Goal: Task Accomplishment & Management: Manage account settings

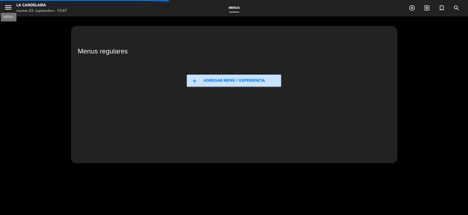
click at [7, 6] on icon "menu" at bounding box center [8, 7] width 8 height 8
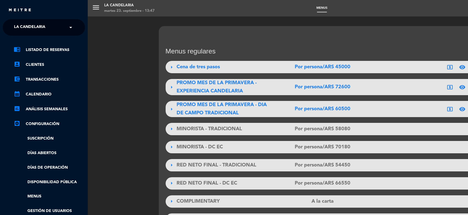
click at [38, 98] on ul "chrome_reader_mode Listado de Reservas account_box Clientes account_balance_wal…" at bounding box center [44, 138] width 82 height 182
click at [39, 95] on link "calendar_month Calendario" at bounding box center [49, 94] width 71 height 7
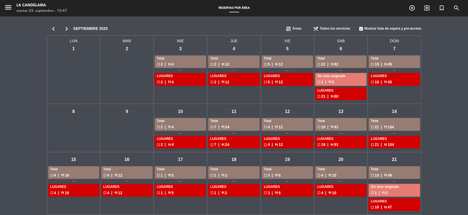
click at [456, 95] on div "chevron_left chevron_right [DATE] dashboard Áreas restaurant_menu Todos los ser…" at bounding box center [234, 166] width 468 height 300
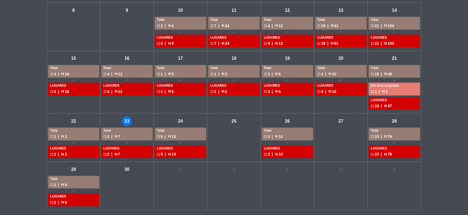
scroll to position [101, 0]
click at [456, 114] on div "chevron_left chevron_right [DATE] dashboard Áreas restaurant_menu Todos los ser…" at bounding box center [234, 65] width 468 height 300
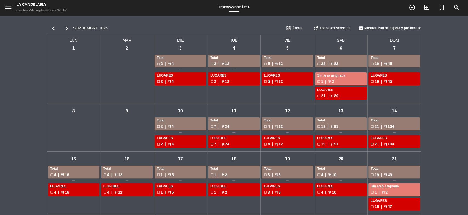
scroll to position [0, 0]
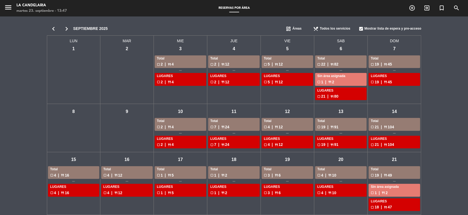
click at [64, 29] on icon "chevron_right" at bounding box center [66, 29] width 13 height 8
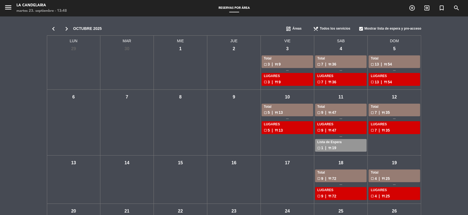
click at [408, 193] on div "check_box_outline_blank 4 | restaurant 25" at bounding box center [393, 196] width 47 height 6
click at [410, 177] on div "check_box_outline_blank 4 | restaurant 25" at bounding box center [393, 178] width 47 height 6
